Goal: Information Seeking & Learning: Learn about a topic

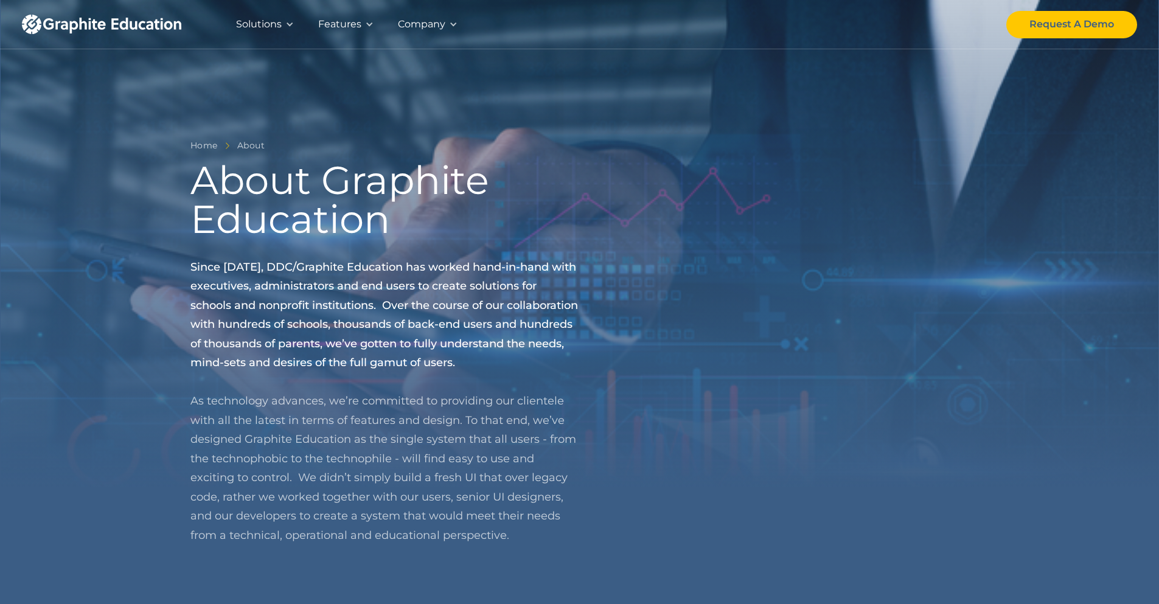
click at [150, 22] on img "home" at bounding box center [101, 24] width 159 height 19
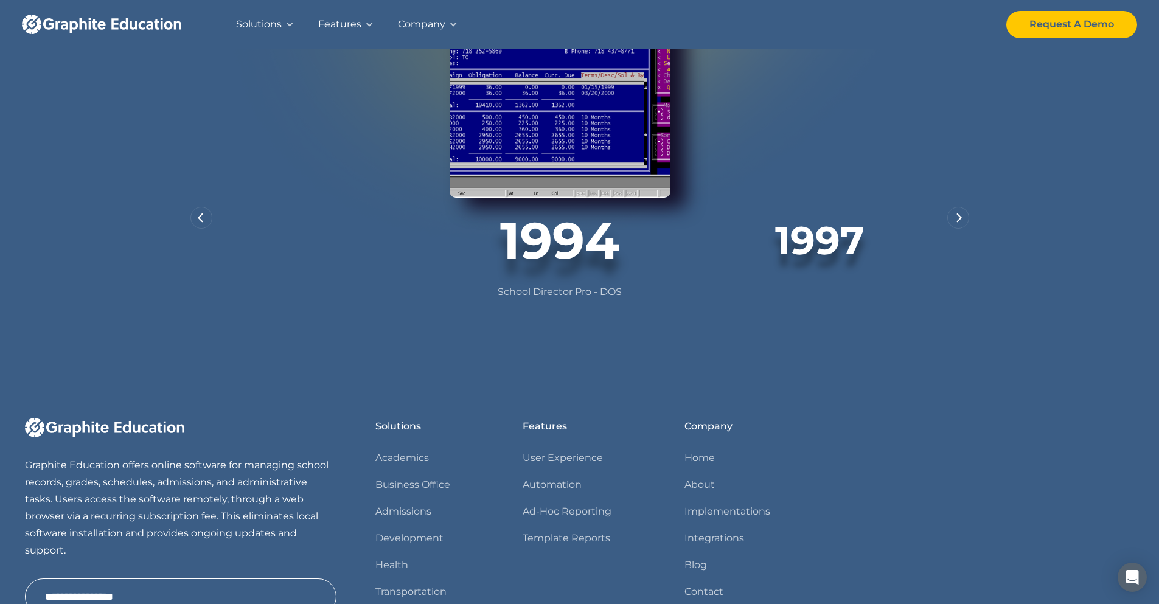
scroll to position [730, 0]
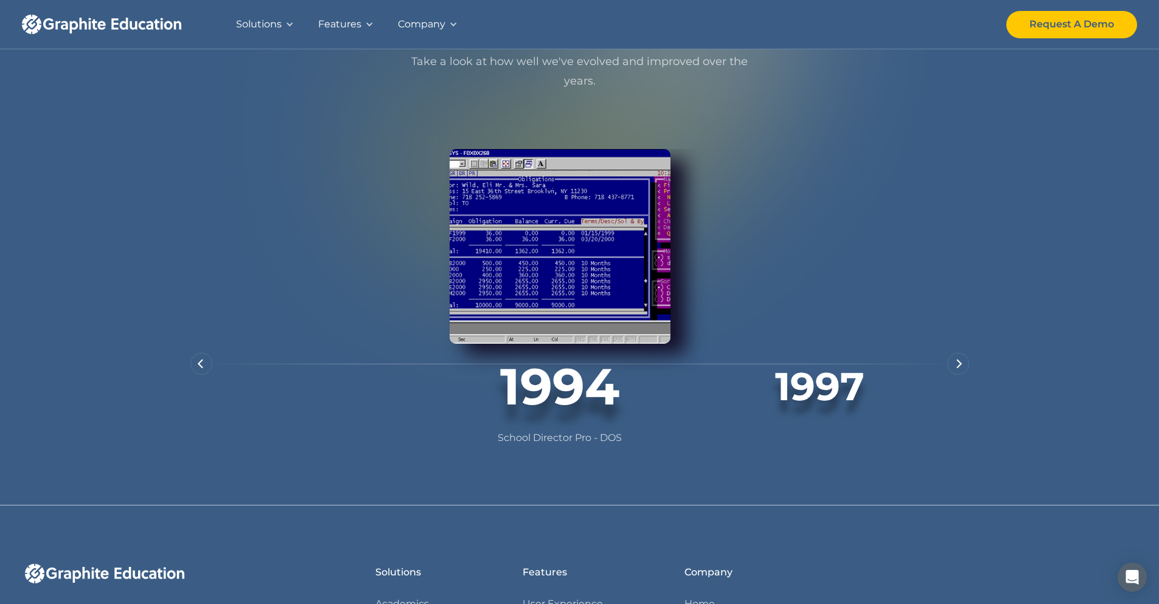
click at [960, 369] on img "next slide" at bounding box center [959, 364] width 6 height 10
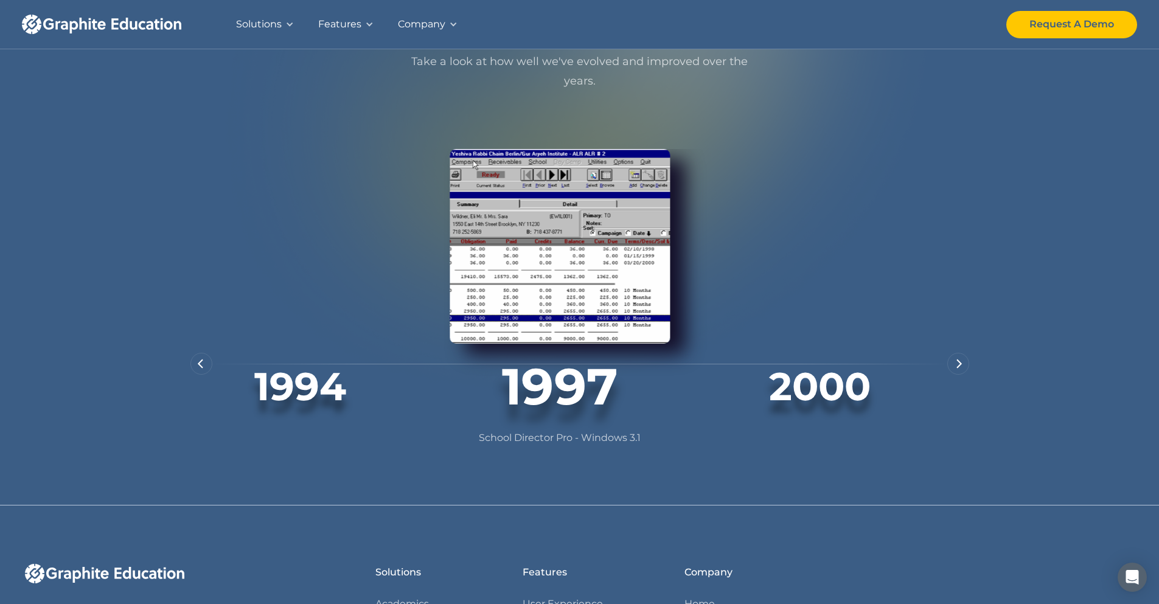
click at [960, 369] on img "next slide" at bounding box center [959, 364] width 6 height 10
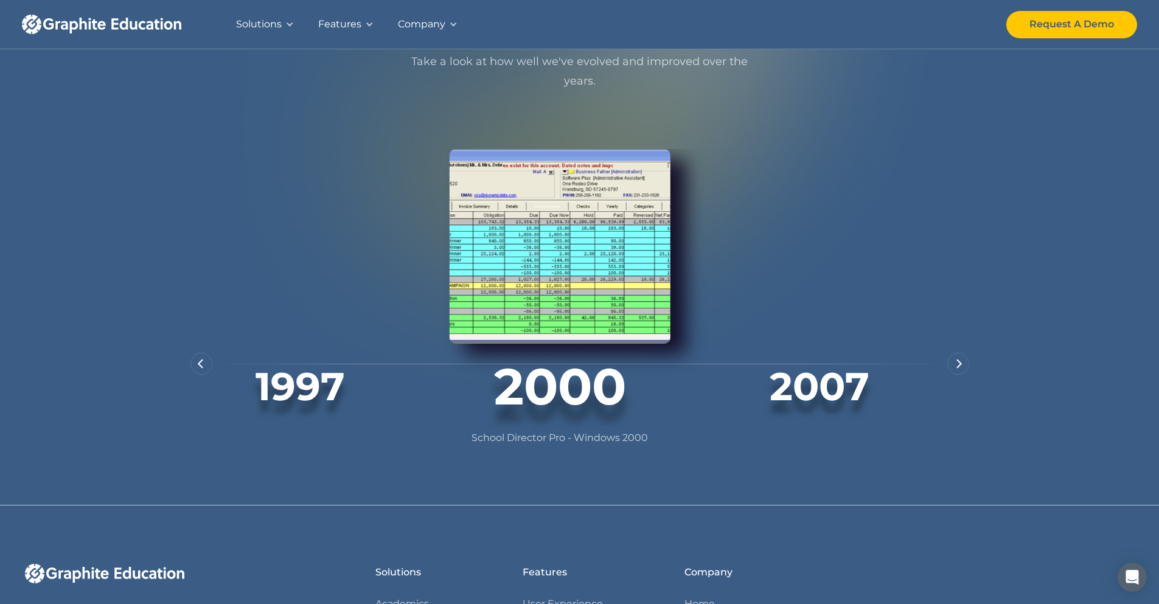
click at [960, 369] on img "next slide" at bounding box center [959, 364] width 6 height 10
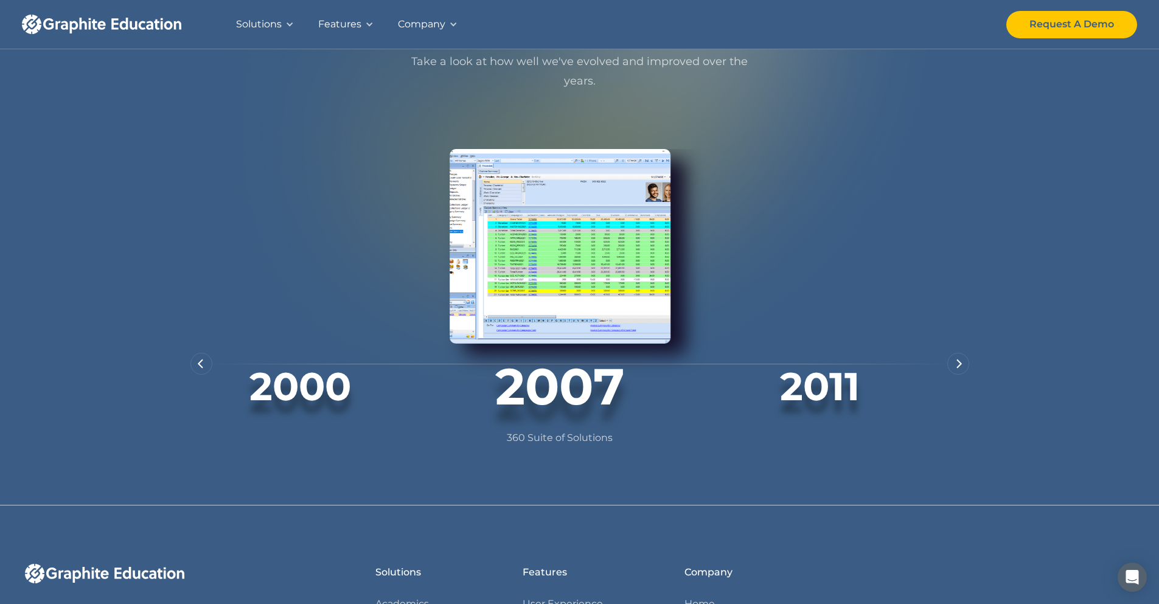
click at [960, 369] on img "next slide" at bounding box center [959, 364] width 6 height 10
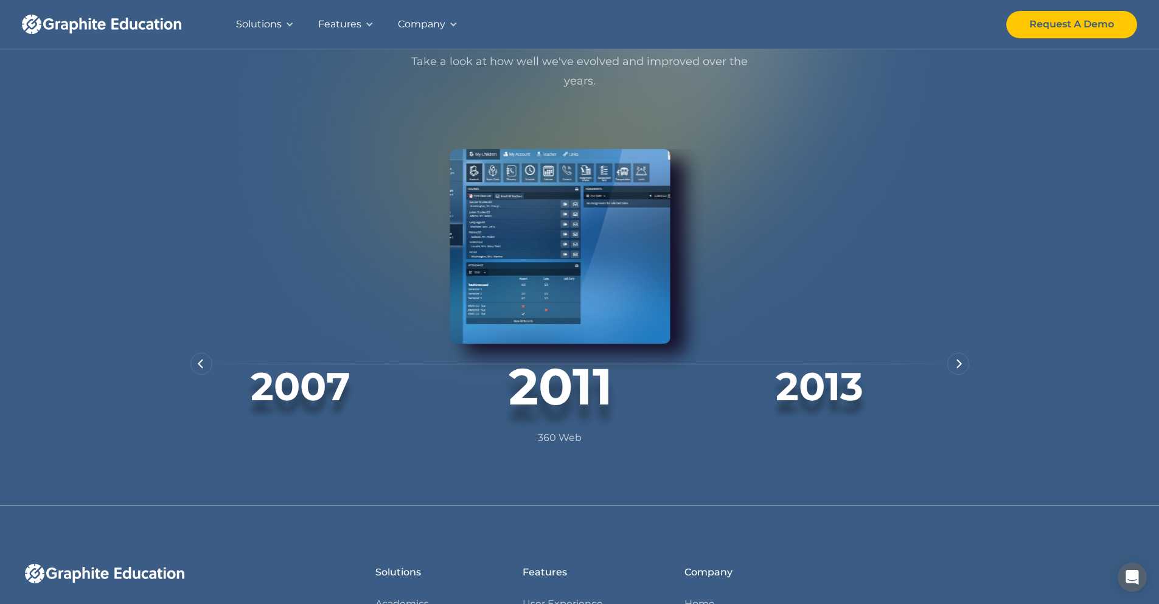
click at [960, 369] on img "next slide" at bounding box center [959, 364] width 6 height 10
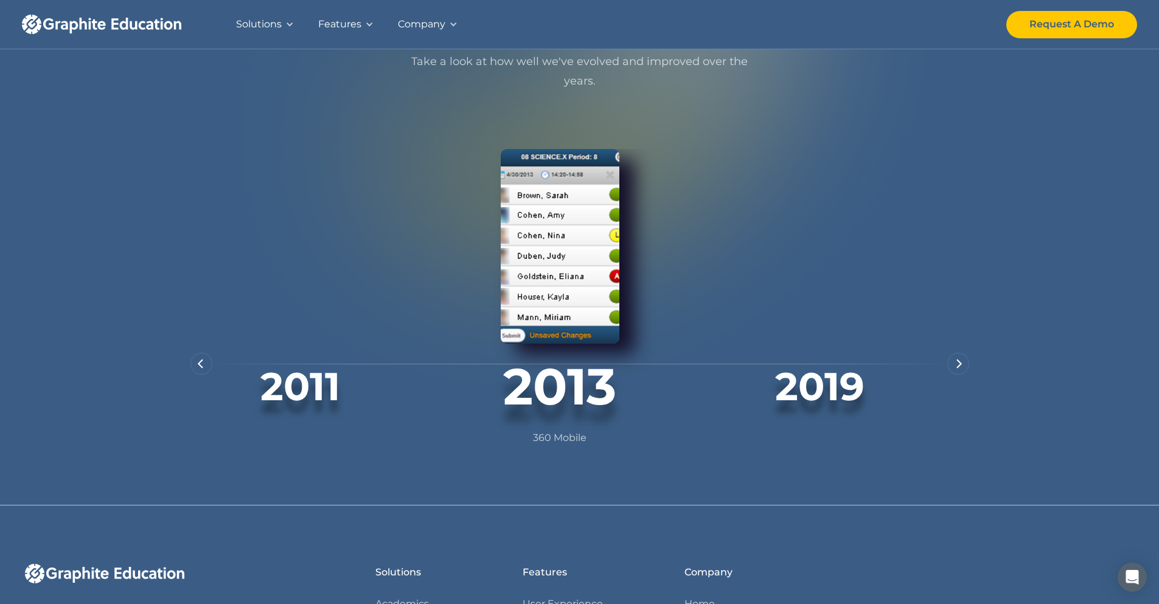
click at [960, 369] on img "next slide" at bounding box center [959, 364] width 6 height 10
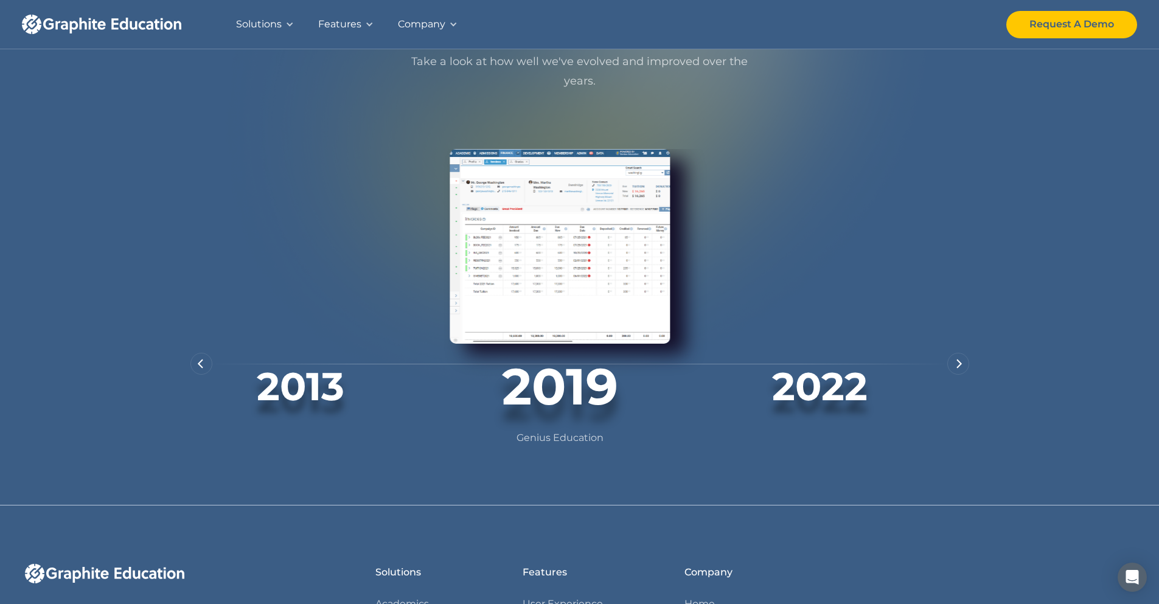
click at [199, 369] on img "previous slide" at bounding box center [200, 364] width 6 height 10
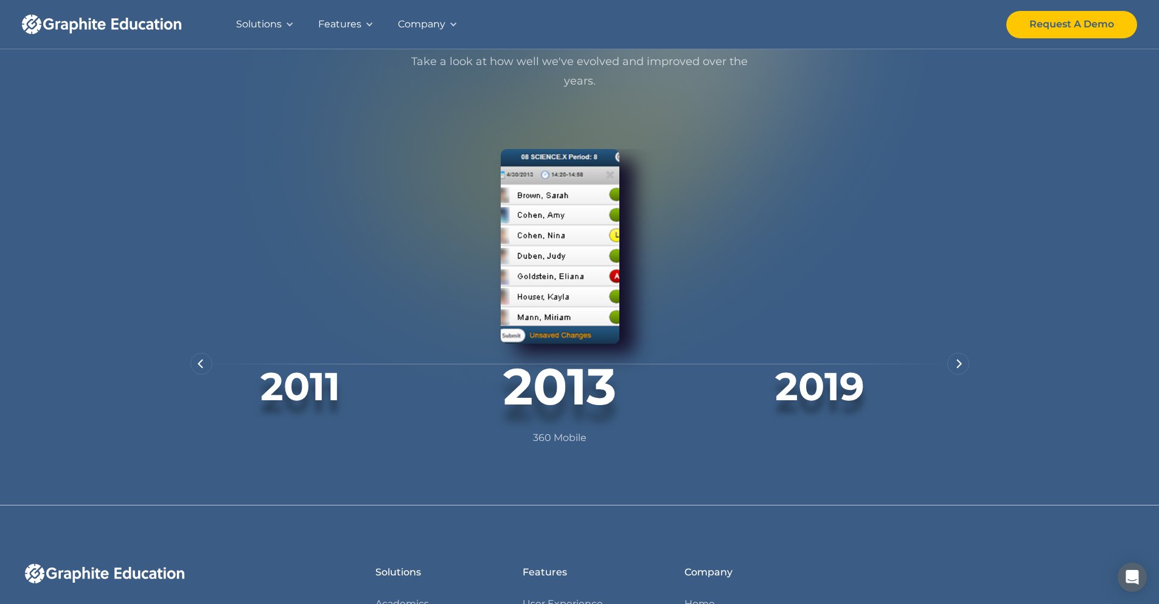
click at [584, 280] on img "6 of 8" at bounding box center [560, 246] width 119 height 195
click at [206, 375] on div "previous slide" at bounding box center [201, 364] width 22 height 22
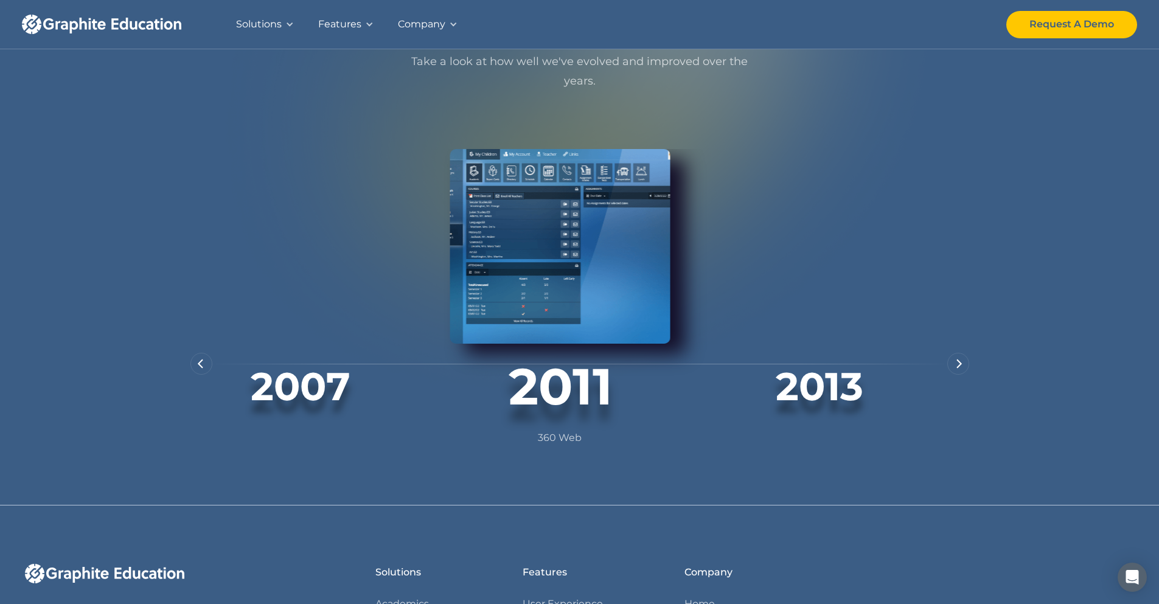
click at [203, 375] on div "previous slide" at bounding box center [201, 364] width 22 height 22
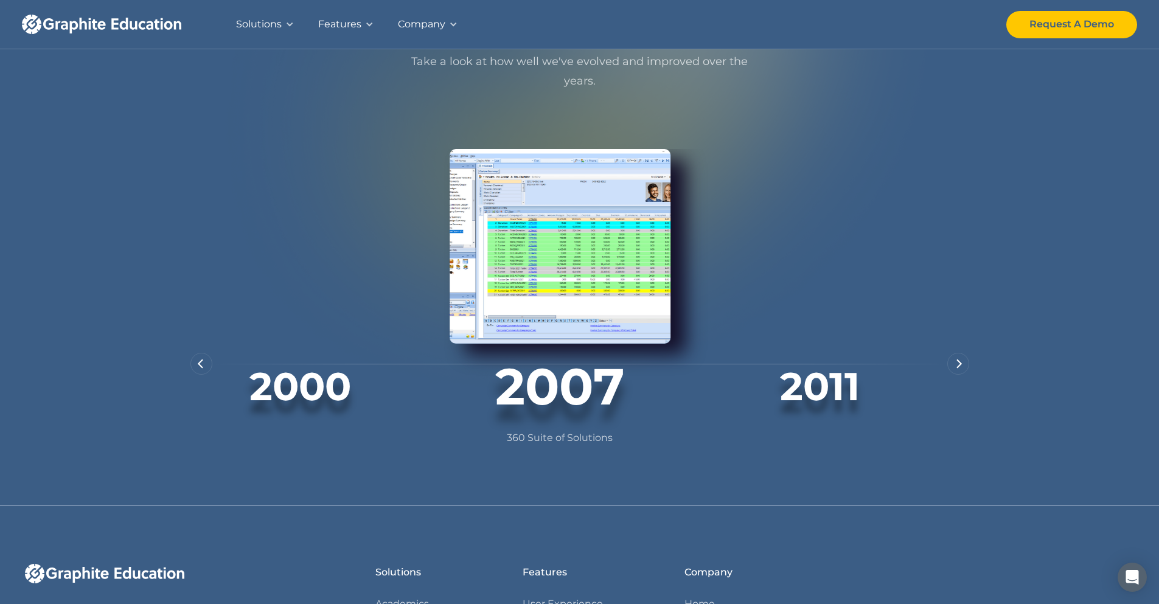
click at [176, 375] on div "COMPANY TIMELINE Review Year by Year As technology changes, so have we. Take a …" at bounding box center [579, 209] width 1159 height 592
click at [191, 375] on div "previous slide" at bounding box center [201, 364] width 22 height 22
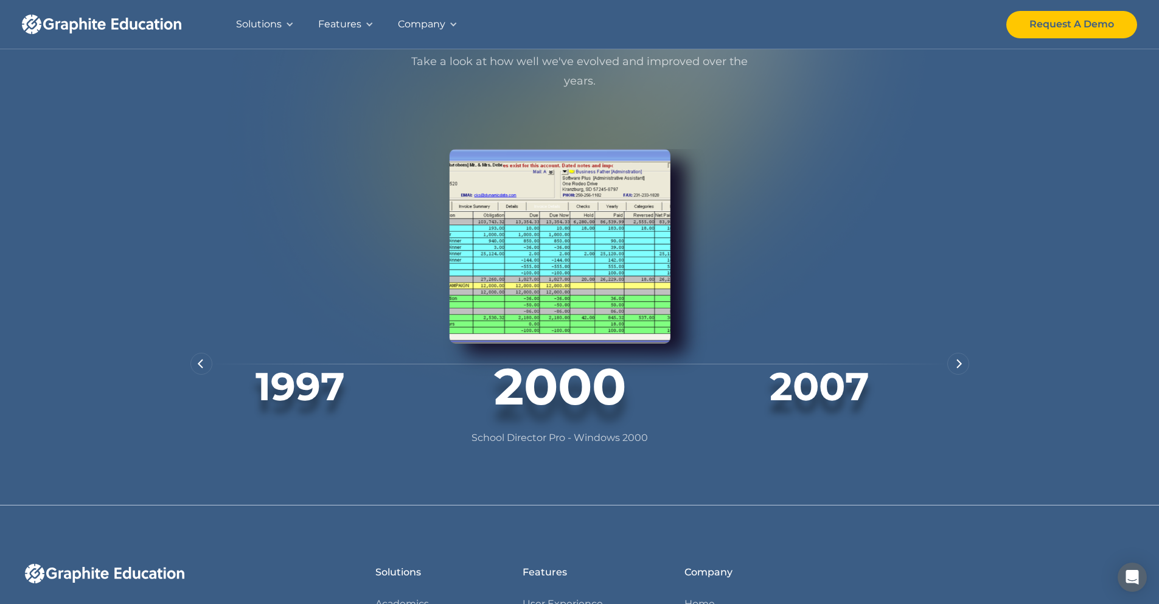
click at [960, 369] on img "next slide" at bounding box center [959, 364] width 6 height 10
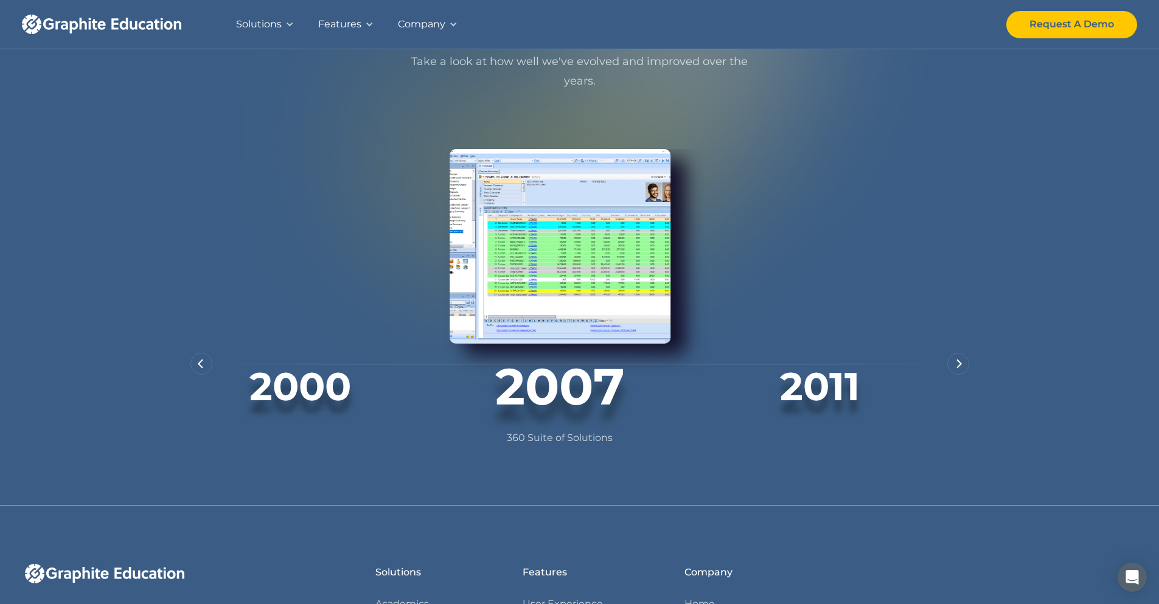
click at [960, 369] on img "next slide" at bounding box center [959, 364] width 6 height 10
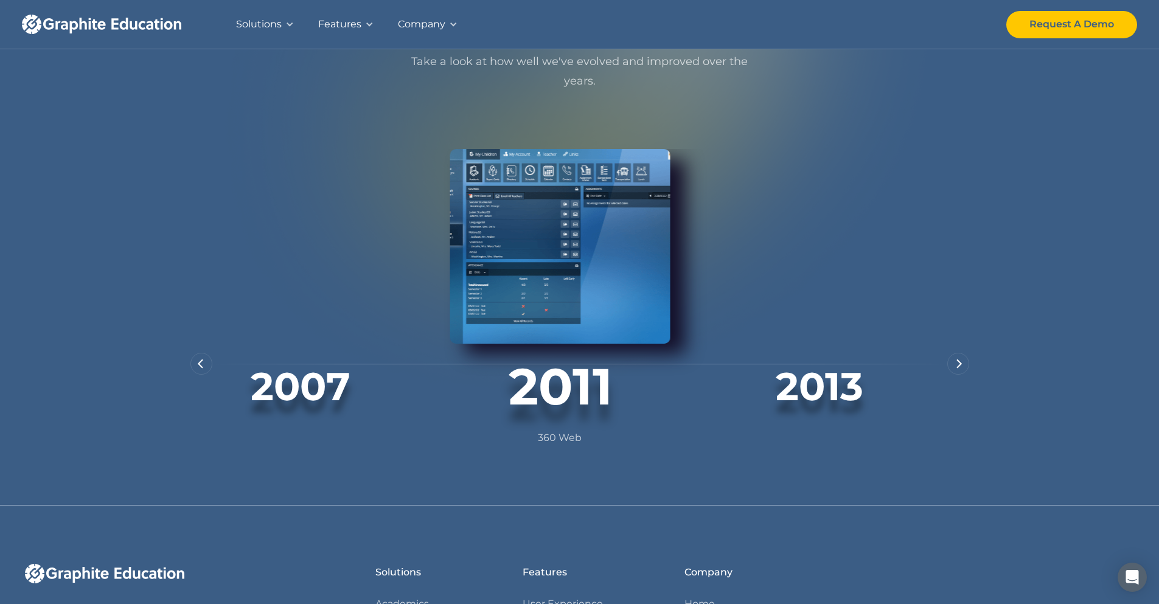
click at [960, 369] on img "next slide" at bounding box center [959, 364] width 6 height 10
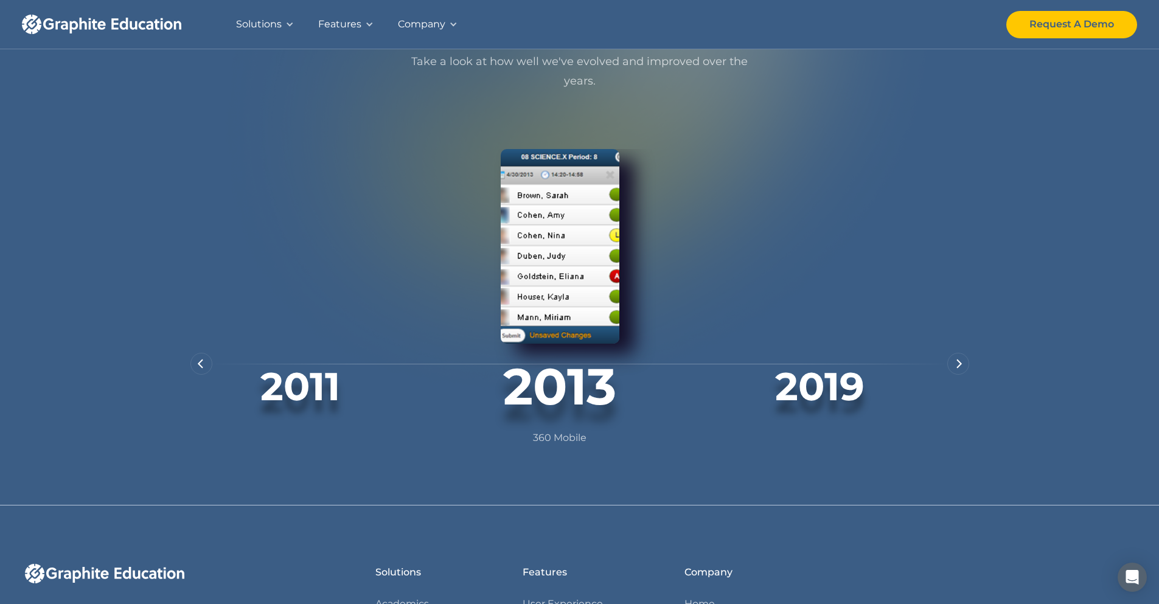
click at [960, 369] on img "next slide" at bounding box center [959, 364] width 6 height 10
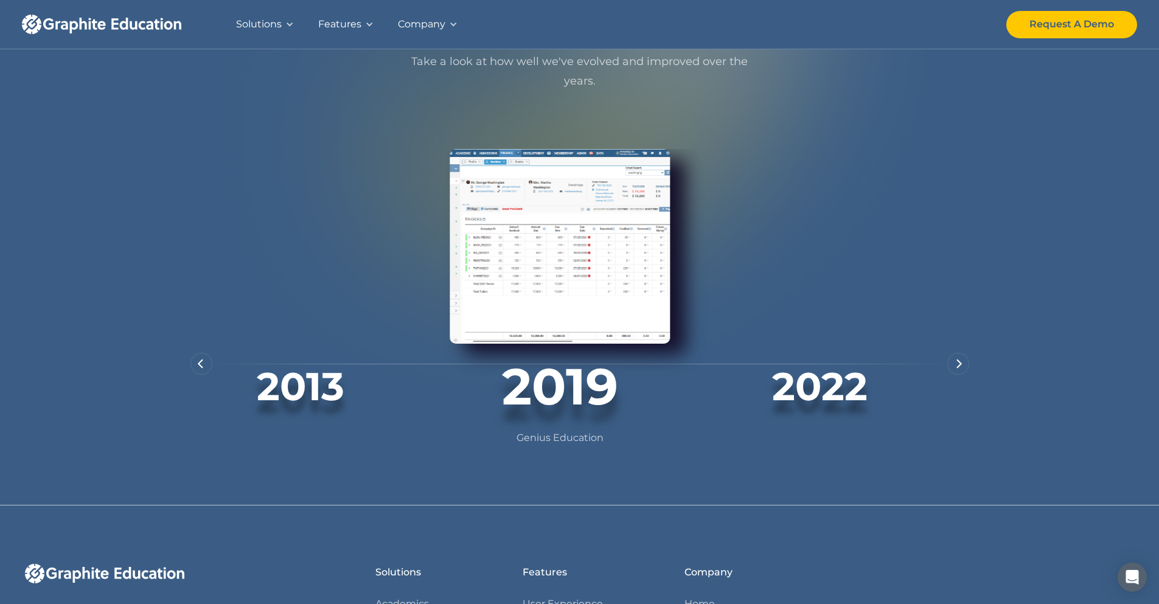
click at [202, 369] on img "previous slide" at bounding box center [200, 364] width 6 height 10
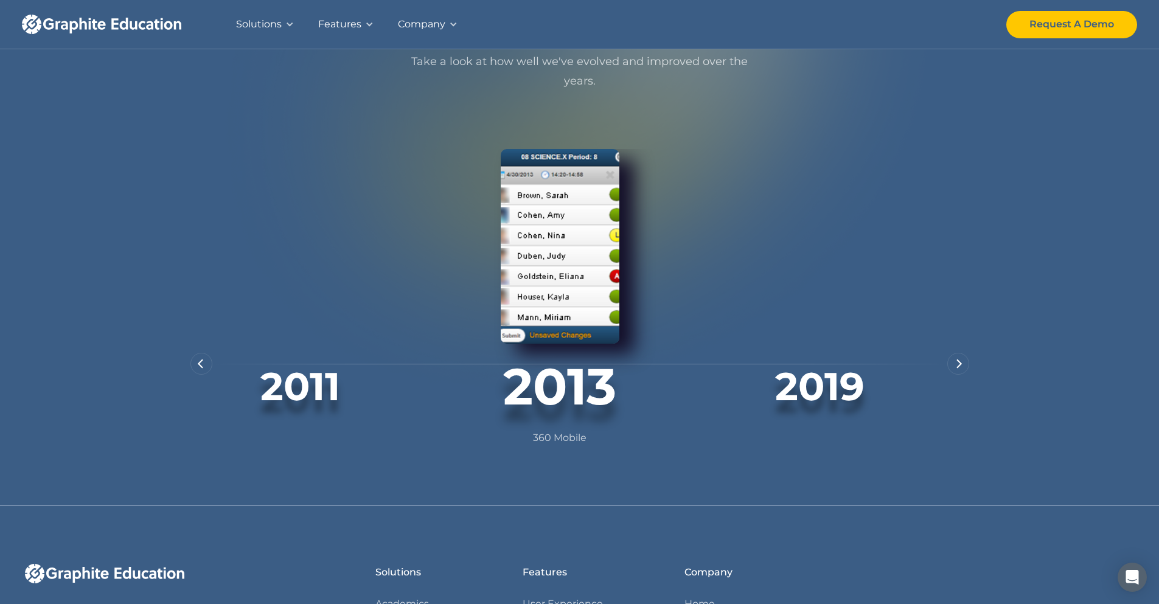
click at [953, 375] on div "next slide" at bounding box center [958, 364] width 22 height 22
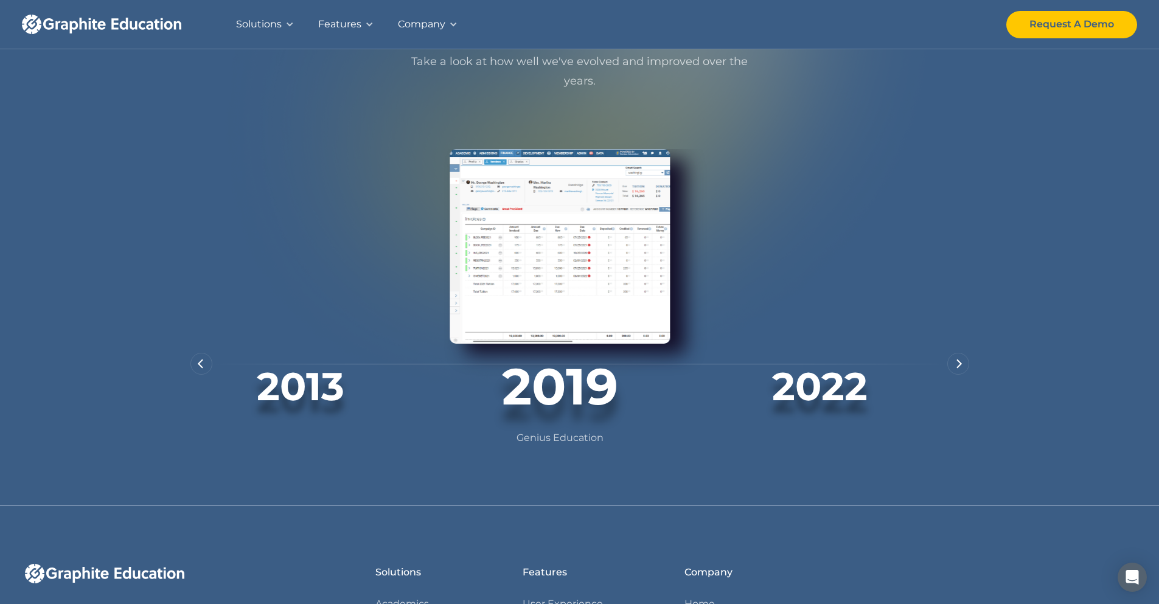
click at [953, 375] on div "next slide" at bounding box center [958, 364] width 22 height 22
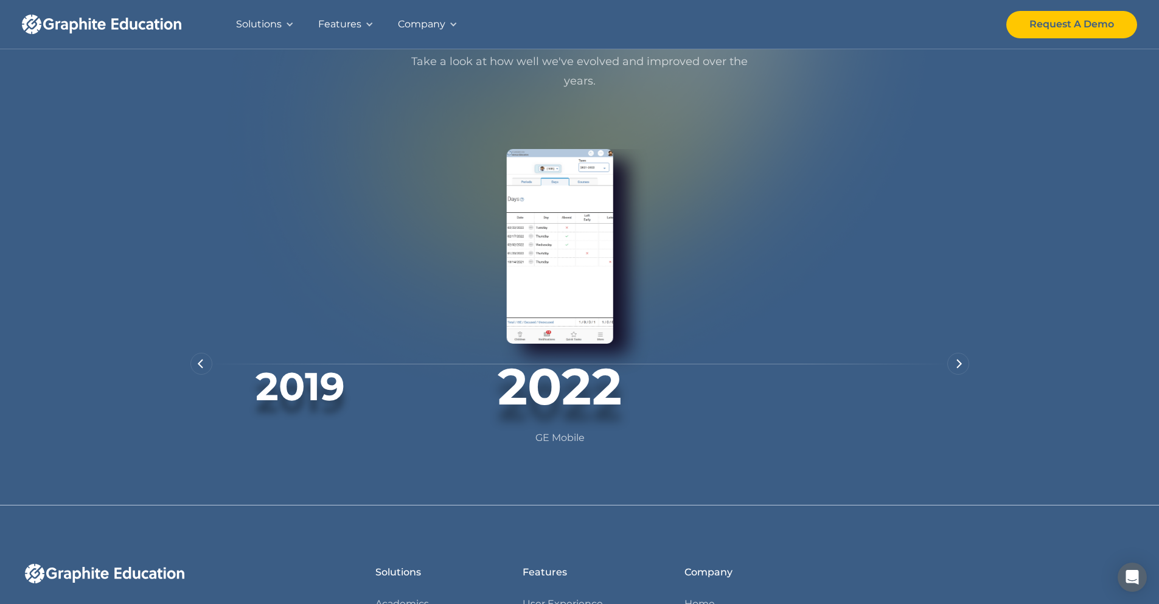
click at [953, 375] on div "next slide" at bounding box center [958, 364] width 22 height 22
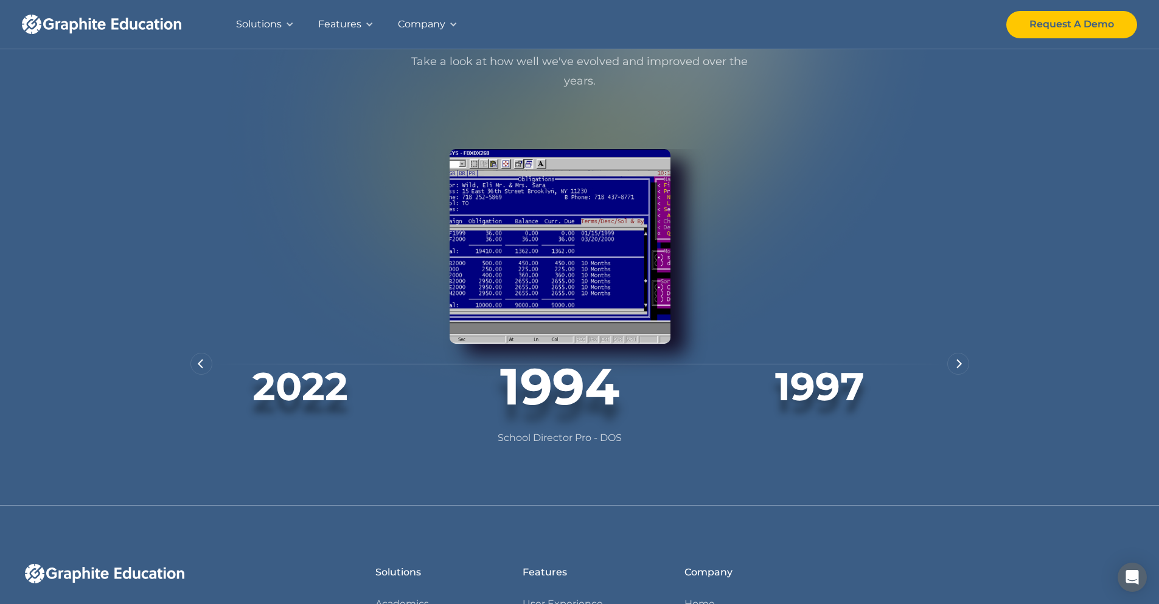
click at [210, 376] on div "2022" at bounding box center [300, 387] width 221 height 86
click at [209, 375] on div "previous slide" at bounding box center [201, 364] width 22 height 22
